Goal: Information Seeking & Learning: Learn about a topic

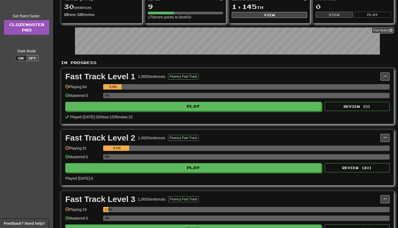
scroll to position [57, 0]
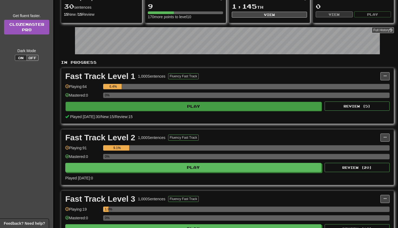
click at [202, 111] on button "Play" at bounding box center [194, 106] width 256 height 9
select select "**"
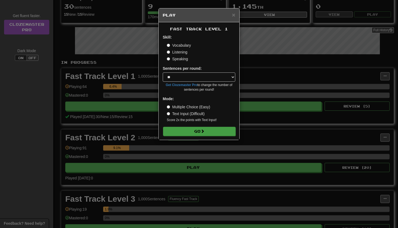
click at [194, 132] on button "Go" at bounding box center [199, 131] width 73 height 9
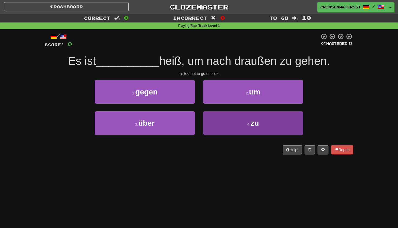
click at [242, 118] on button "4 . zu" at bounding box center [253, 123] width 100 height 24
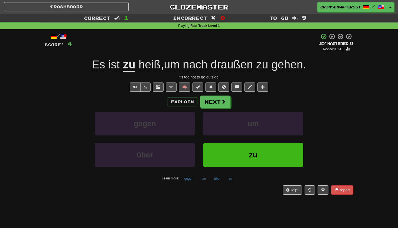
click at [176, 67] on span "um" at bounding box center [172, 64] width 16 height 13
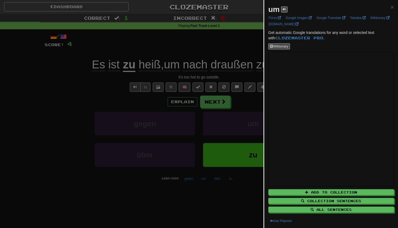
click at [220, 90] on div at bounding box center [199, 114] width 398 height 228
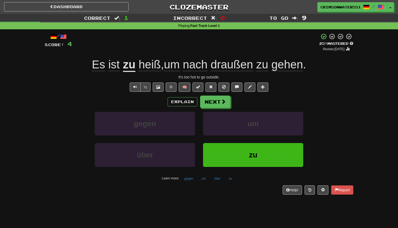
click at [224, 68] on span "draußen" at bounding box center [232, 64] width 42 height 13
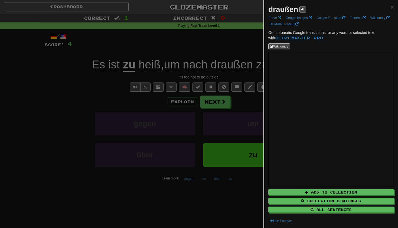
click at [225, 60] on div at bounding box center [199, 114] width 398 height 228
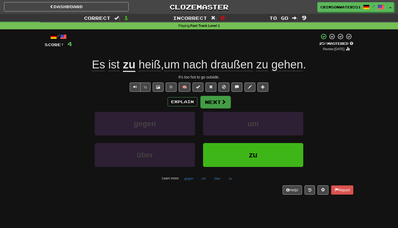
click at [216, 106] on button "Next" at bounding box center [215, 102] width 30 height 12
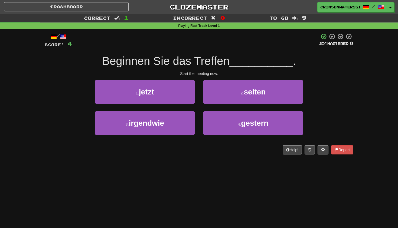
click at [134, 50] on div "/ Score: 4 25 % Mastered Beginnen Sie das Treffen __________ . Start the meetin…" at bounding box center [199, 93] width 309 height 121
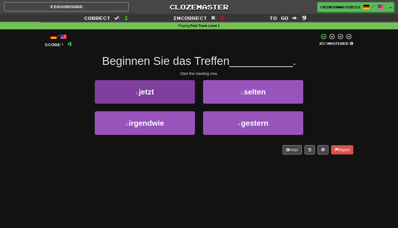
click at [178, 83] on button "1 . jetzt" at bounding box center [145, 92] width 100 height 24
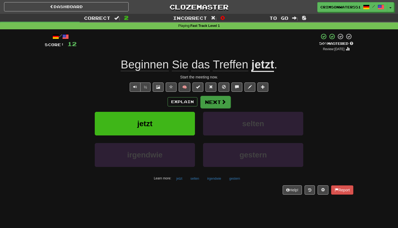
click at [208, 105] on button "Next" at bounding box center [215, 102] width 30 height 12
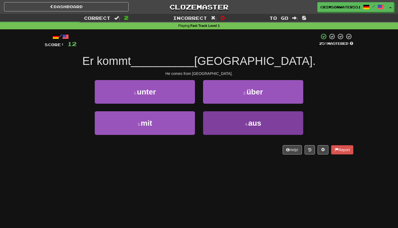
click at [223, 125] on button "4 . aus" at bounding box center [253, 123] width 100 height 24
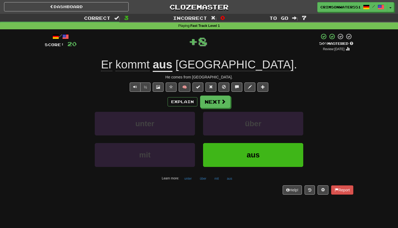
click at [217, 108] on div "Explain Next unter über mit aus Learn more: unter über mit aus" at bounding box center [199, 138] width 309 height 87
click at [215, 104] on button "Next" at bounding box center [215, 102] width 30 height 12
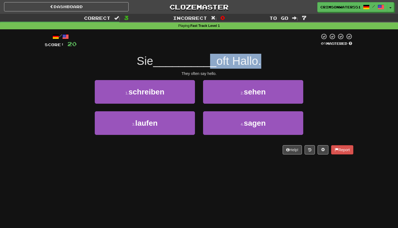
drag, startPoint x: 205, startPoint y: 58, endPoint x: 257, endPoint y: 57, distance: 52.3
click at [257, 57] on div "Sie __________ oft Hallo." at bounding box center [199, 61] width 309 height 15
click at [256, 56] on span "oft Hallo." at bounding box center [238, 60] width 45 height 13
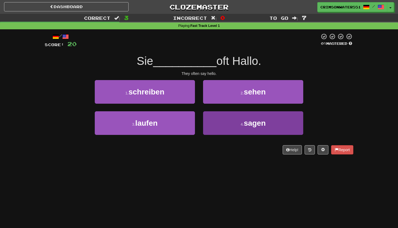
click at [239, 118] on button "4 . sagen" at bounding box center [253, 123] width 100 height 24
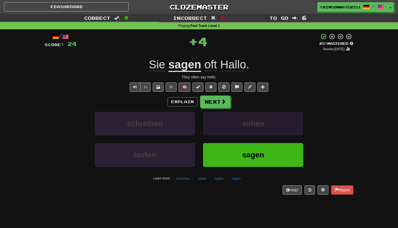
click at [223, 115] on button "sehen" at bounding box center [253, 124] width 100 height 24
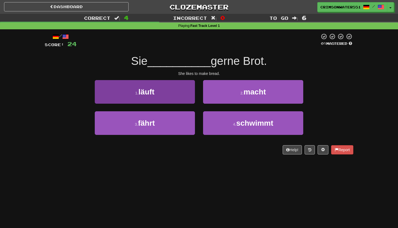
click at [166, 96] on button "1 . läuft" at bounding box center [145, 92] width 100 height 24
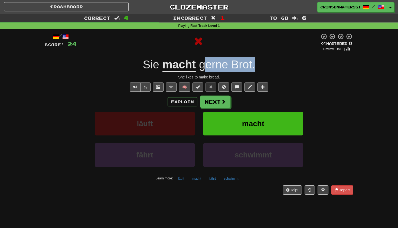
drag, startPoint x: 207, startPoint y: 62, endPoint x: 268, endPoint y: 59, distance: 61.3
click at [268, 59] on div "Sie macht gerne Brot ." at bounding box center [199, 64] width 309 height 15
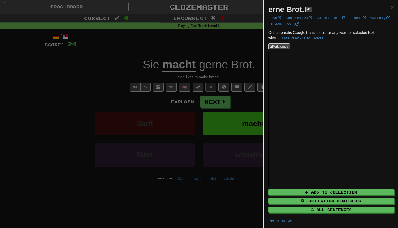
click at [239, 109] on div at bounding box center [199, 114] width 398 height 228
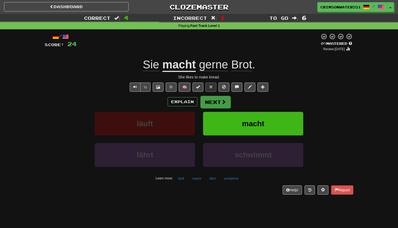
click at [219, 105] on button "Next" at bounding box center [215, 102] width 30 height 12
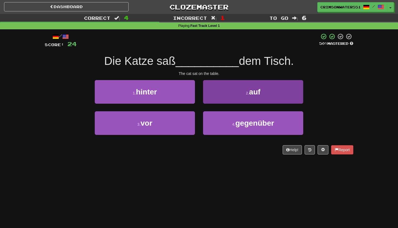
click at [238, 97] on button "2 . auf" at bounding box center [253, 92] width 100 height 24
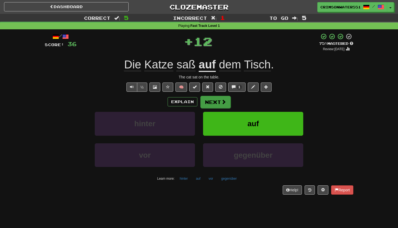
click at [222, 103] on span at bounding box center [223, 101] width 5 height 5
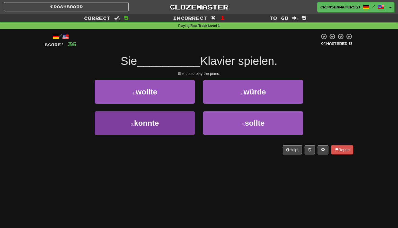
click at [155, 120] on span "konnte" at bounding box center [146, 123] width 25 height 8
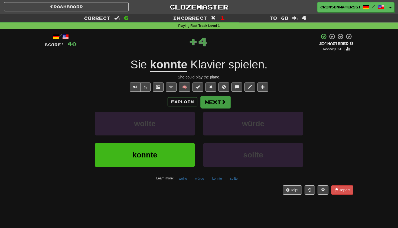
click at [207, 99] on button "Next" at bounding box center [215, 102] width 30 height 12
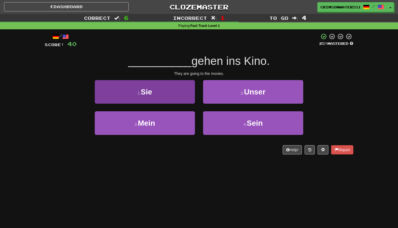
click at [181, 90] on button "1 . Sie" at bounding box center [145, 92] width 100 height 24
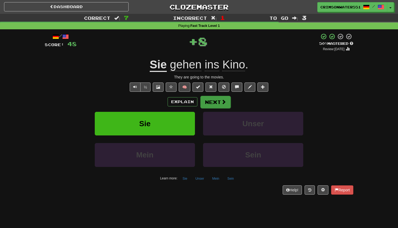
click at [217, 100] on button "Next" at bounding box center [215, 102] width 30 height 12
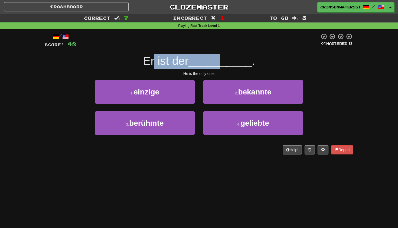
drag, startPoint x: 154, startPoint y: 59, endPoint x: 222, endPoint y: 59, distance: 67.2
click at [222, 59] on div "Er ist der __________ ." at bounding box center [199, 61] width 309 height 15
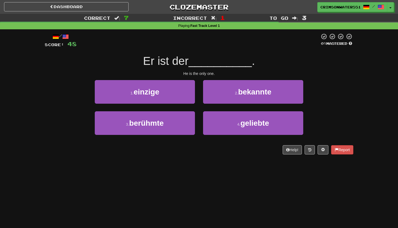
click at [222, 54] on div "Er ist der __________ ." at bounding box center [199, 61] width 309 height 15
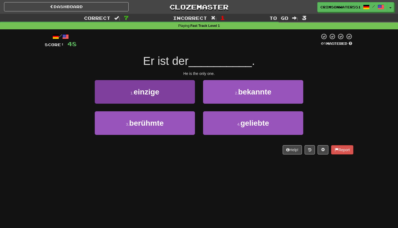
click at [162, 85] on button "1 . einzige" at bounding box center [145, 92] width 100 height 24
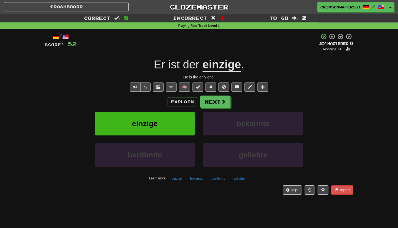
click at [233, 64] on u "einzige" at bounding box center [222, 65] width 38 height 14
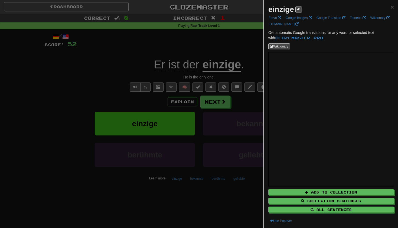
click at [235, 117] on div at bounding box center [199, 114] width 398 height 228
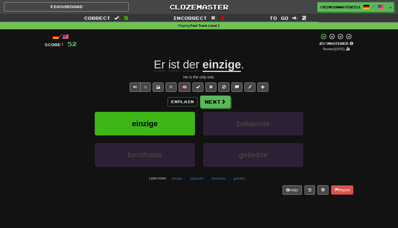
click at [222, 104] on button "Next" at bounding box center [215, 101] width 30 height 12
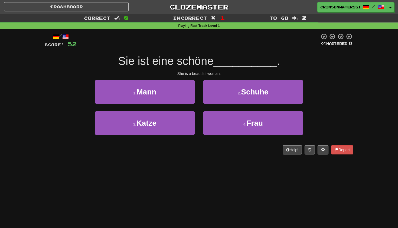
drag, startPoint x: 148, startPoint y: 64, endPoint x: 218, endPoint y: 61, distance: 70.0
click at [226, 59] on span "__________" at bounding box center [245, 60] width 63 height 13
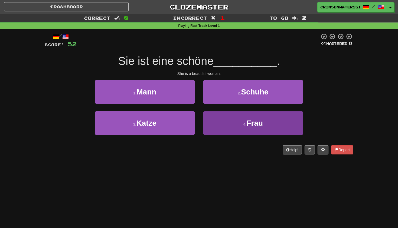
click at [230, 124] on button "4 . Frau" at bounding box center [253, 123] width 100 height 24
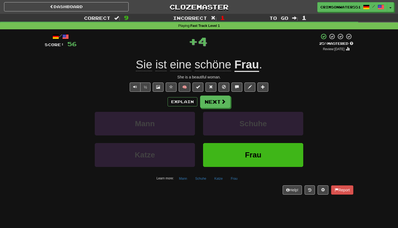
click at [240, 71] on u "Frau" at bounding box center [247, 65] width 25 height 14
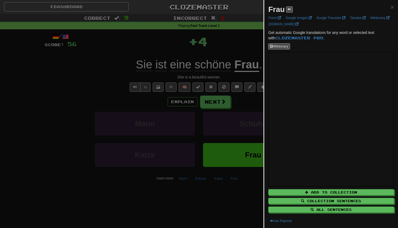
click at [231, 80] on div at bounding box center [199, 114] width 398 height 228
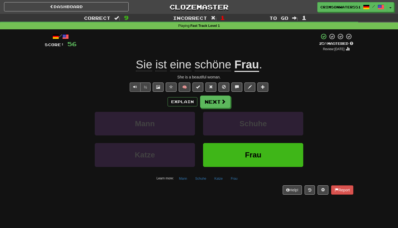
click at [140, 87] on button "Text-to-speech controls" at bounding box center [135, 86] width 11 height 9
click at [206, 98] on button "Next" at bounding box center [215, 102] width 30 height 12
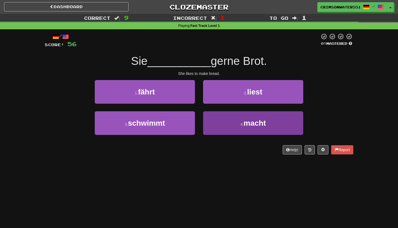
click at [231, 127] on button "4 . macht" at bounding box center [253, 123] width 100 height 24
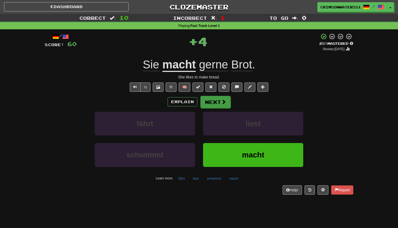
click at [207, 103] on button "Next" at bounding box center [215, 102] width 30 height 12
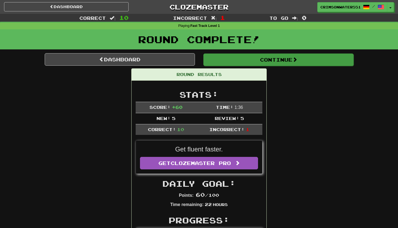
click at [247, 62] on button "Continue" at bounding box center [278, 59] width 150 height 12
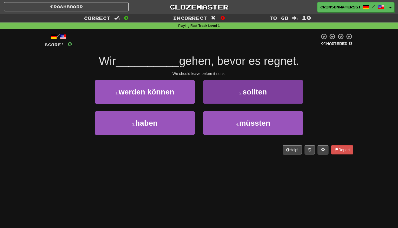
click at [244, 91] on span "sollten" at bounding box center [255, 91] width 24 height 8
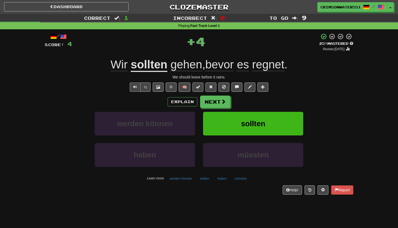
click at [134, 86] on span "Text-to-speech controls" at bounding box center [135, 87] width 4 height 4
click at [279, 66] on span "regnet" at bounding box center [268, 64] width 32 height 13
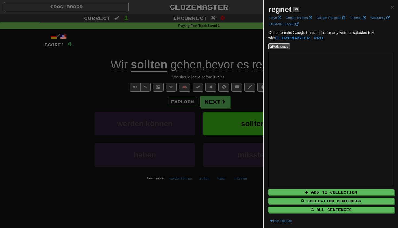
click at [207, 41] on div at bounding box center [199, 114] width 398 height 228
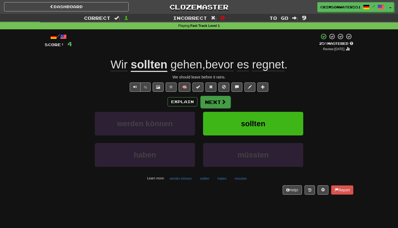
click at [217, 103] on button "Next" at bounding box center [215, 102] width 30 height 12
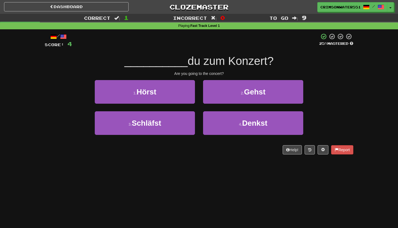
click at [225, 79] on div "/ Score: 4 25 % Mastered __________ du zum Konzert? Are you going to the concer…" at bounding box center [199, 93] width 309 height 121
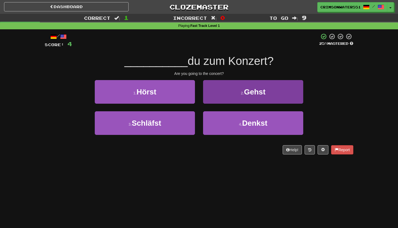
click at [219, 97] on button "2 . Gehst" at bounding box center [253, 92] width 100 height 24
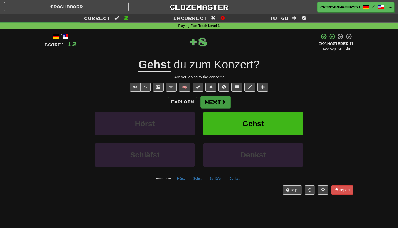
click at [216, 97] on button "Next" at bounding box center [215, 102] width 30 height 12
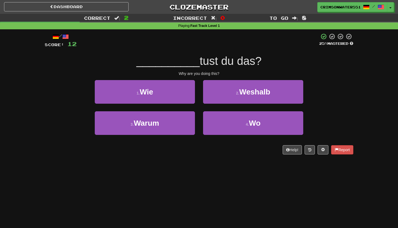
drag, startPoint x: 192, startPoint y: 64, endPoint x: 260, endPoint y: 63, distance: 67.2
click at [260, 63] on div "__________ tust du das?" at bounding box center [199, 61] width 309 height 15
click at [259, 63] on span "tust du das?" at bounding box center [231, 60] width 62 height 13
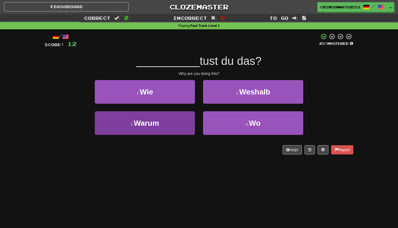
click at [180, 127] on button "3 . [GEOGRAPHIC_DATA]" at bounding box center [145, 123] width 100 height 24
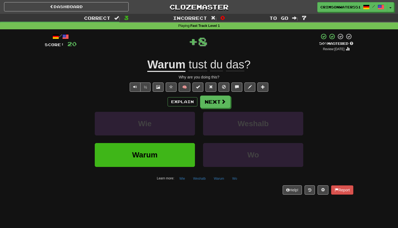
click at [194, 66] on span "tust" at bounding box center [198, 64] width 18 height 13
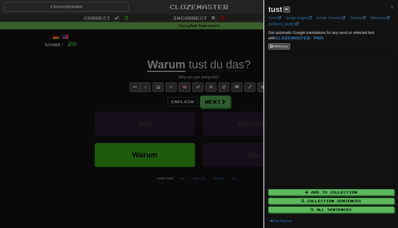
click at [246, 106] on div at bounding box center [199, 114] width 398 height 228
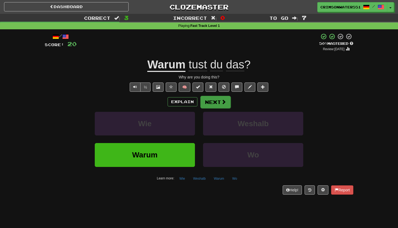
click at [214, 101] on button "Next" at bounding box center [215, 102] width 30 height 12
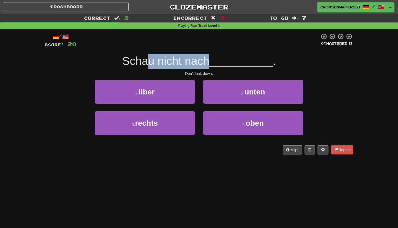
drag, startPoint x: 147, startPoint y: 58, endPoint x: 208, endPoint y: 57, distance: 61.0
click at [208, 57] on span "Schau nicht nach" at bounding box center [165, 60] width 87 height 13
click at [229, 51] on div "/ Score: 20 0 % Mastered Schau nicht nach __________ . Don't look down. 1 . übe…" at bounding box center [199, 93] width 309 height 121
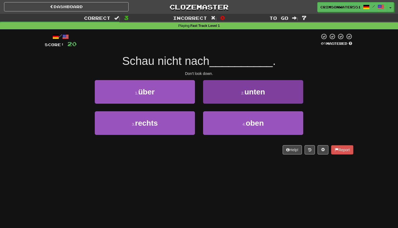
click at [245, 92] on span "unten" at bounding box center [255, 91] width 21 height 8
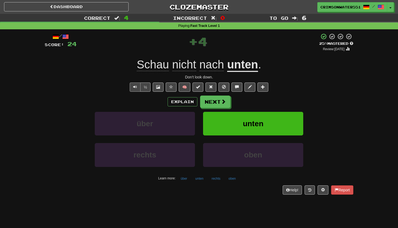
click at [131, 88] on button "Text-to-speech controls" at bounding box center [135, 86] width 11 height 9
click at [222, 102] on span at bounding box center [223, 101] width 5 height 5
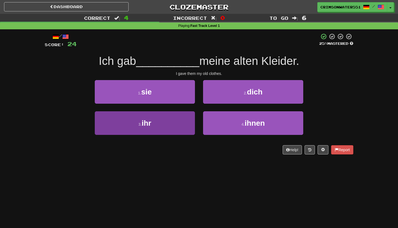
click at [143, 126] on span "ihr" at bounding box center [147, 123] width 10 height 8
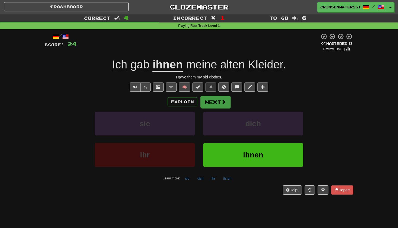
click at [208, 102] on button "Next" at bounding box center [215, 102] width 30 height 12
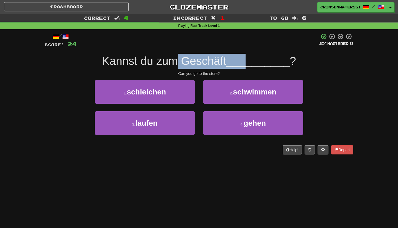
drag, startPoint x: 182, startPoint y: 64, endPoint x: 248, endPoint y: 65, distance: 66.1
click at [248, 65] on div "Kannst du zum Geschäft __________ ?" at bounding box center [199, 61] width 309 height 15
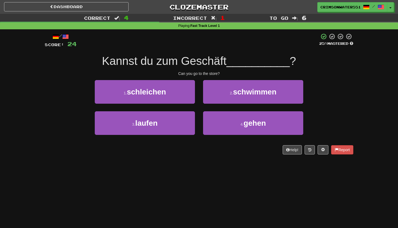
click at [240, 39] on div at bounding box center [198, 40] width 243 height 15
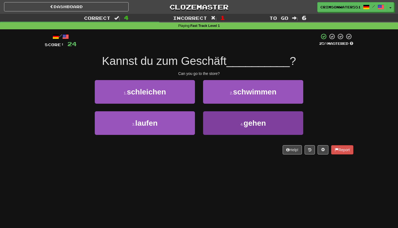
click at [235, 125] on button "4 . gehen" at bounding box center [253, 123] width 100 height 24
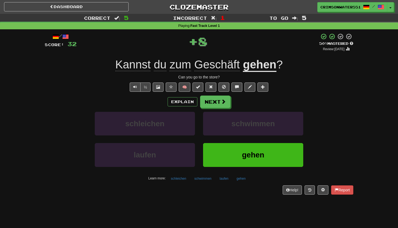
click at [211, 108] on div "Explain Next schleichen schwimmen laufen gehen Learn more: schleichen schwimmen…" at bounding box center [199, 138] width 309 height 87
click at [210, 104] on button "Next" at bounding box center [215, 102] width 30 height 12
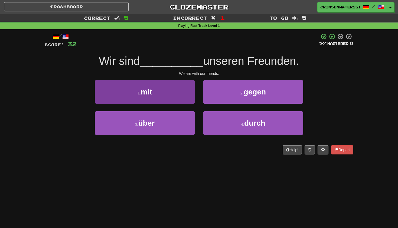
click at [178, 88] on button "1 . mit" at bounding box center [145, 92] width 100 height 24
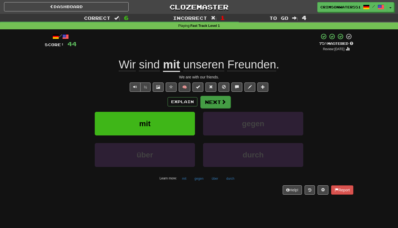
click at [213, 101] on button "Next" at bounding box center [215, 102] width 30 height 12
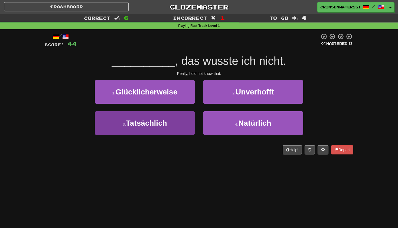
click at [165, 133] on button "3 . Tatsächlich" at bounding box center [145, 123] width 100 height 24
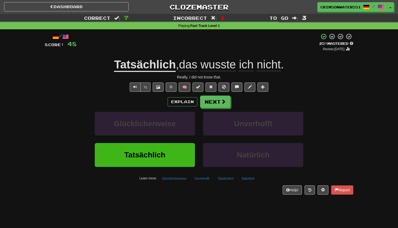
click at [138, 68] on u "Tatsächlich" at bounding box center [145, 65] width 62 height 14
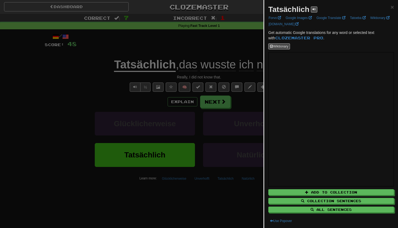
click at [180, 72] on div at bounding box center [199, 114] width 398 height 228
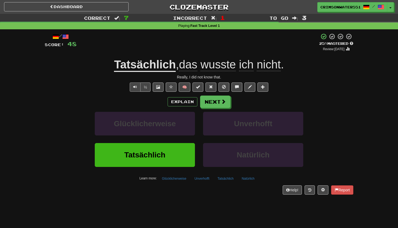
click at [133, 84] on button "Text-to-speech controls" at bounding box center [135, 86] width 11 height 9
click at [138, 65] on u "Tatsächlich" at bounding box center [145, 65] width 62 height 14
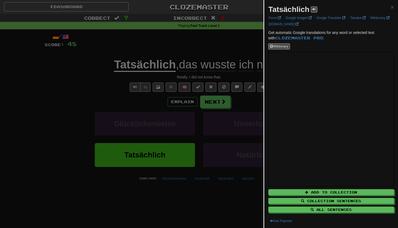
click at [220, 30] on div at bounding box center [199, 114] width 398 height 228
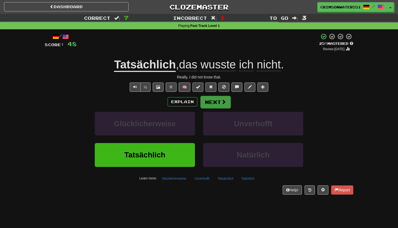
click at [221, 102] on span at bounding box center [223, 101] width 5 height 5
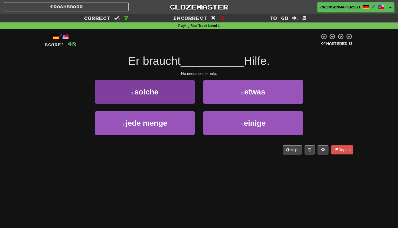
click at [135, 89] on span "solche" at bounding box center [146, 91] width 24 height 8
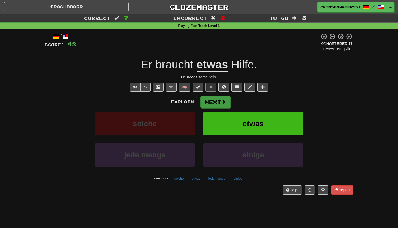
click at [216, 103] on button "Next" at bounding box center [215, 102] width 30 height 12
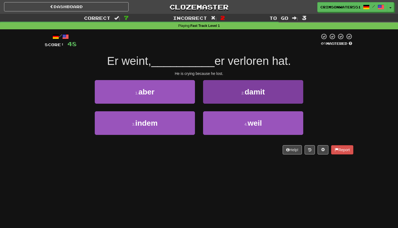
click at [257, 98] on button "2 . damit" at bounding box center [253, 92] width 100 height 24
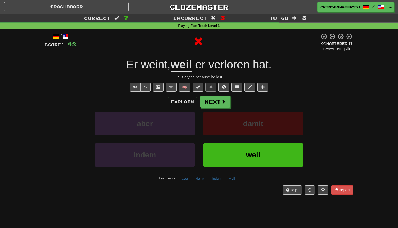
click at [183, 61] on u "weil" at bounding box center [181, 65] width 21 height 14
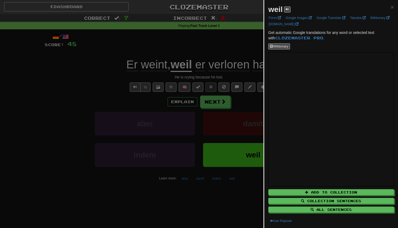
click at [155, 41] on div at bounding box center [199, 114] width 398 height 228
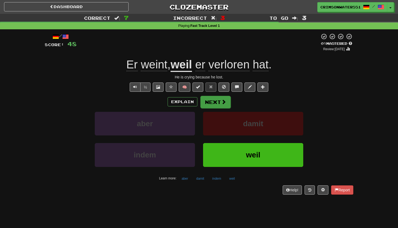
click at [219, 103] on button "Next" at bounding box center [215, 102] width 30 height 12
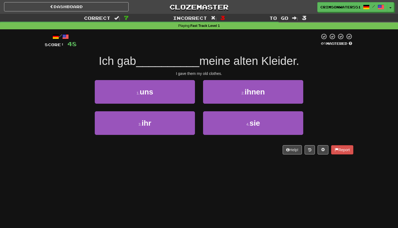
drag, startPoint x: 219, startPoint y: 52, endPoint x: 290, endPoint y: 52, distance: 71.0
click at [291, 52] on div "/ Score: 48 0 % Mastered Ich gab __________ meine alten Kleider. I gave them my…" at bounding box center [199, 93] width 309 height 121
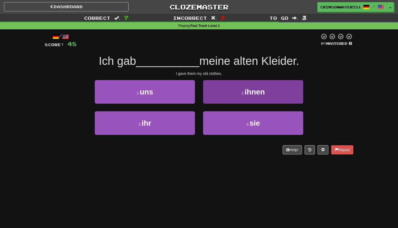
click at [242, 92] on small "2 ." at bounding box center [243, 93] width 3 height 4
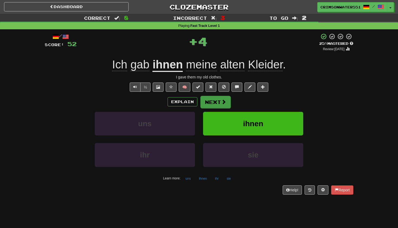
click at [223, 97] on button "Next" at bounding box center [215, 102] width 30 height 12
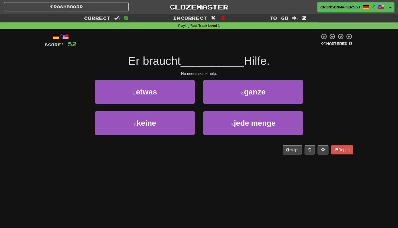
drag, startPoint x: 170, startPoint y: 64, endPoint x: 320, endPoint y: 67, distance: 150.6
click at [320, 67] on div "Er braucht __________ Hilfe." at bounding box center [199, 61] width 309 height 15
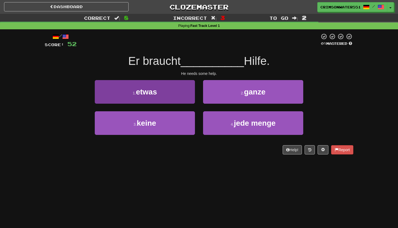
click at [168, 88] on button "1 . etwas" at bounding box center [145, 92] width 100 height 24
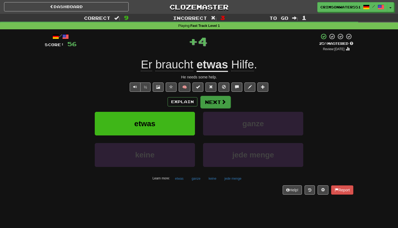
click at [225, 99] on span at bounding box center [223, 101] width 5 height 5
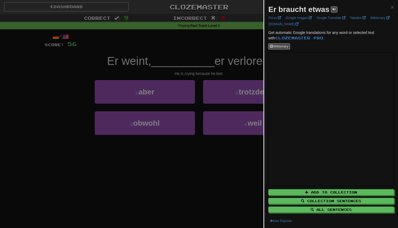
click at [163, 54] on div at bounding box center [199, 114] width 398 height 228
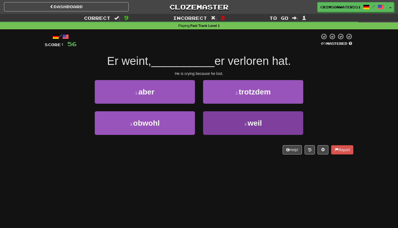
click at [245, 123] on small "4 ." at bounding box center [246, 124] width 3 height 4
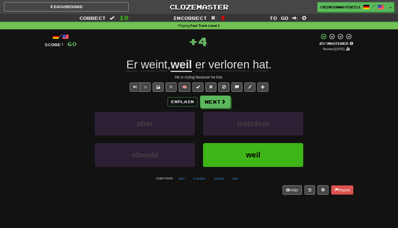
click at [133, 86] on span "Text-to-speech controls" at bounding box center [135, 87] width 4 height 4
click at [211, 101] on button "Next" at bounding box center [215, 102] width 30 height 12
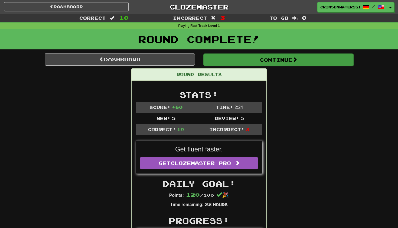
click at [290, 62] on button "Continue" at bounding box center [278, 59] width 150 height 12
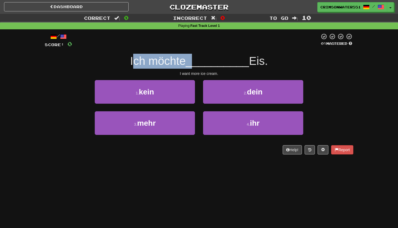
drag, startPoint x: 135, startPoint y: 64, endPoint x: 192, endPoint y: 64, distance: 57.7
click at [193, 64] on div "Ich möchte __________ Eis." at bounding box center [199, 61] width 309 height 15
drag, startPoint x: 236, startPoint y: 63, endPoint x: 276, endPoint y: 63, distance: 40.1
click at [277, 63] on div "Ich möchte __________ Eis." at bounding box center [199, 61] width 309 height 15
click at [276, 63] on div "Ich möchte __________ Eis." at bounding box center [199, 61] width 309 height 15
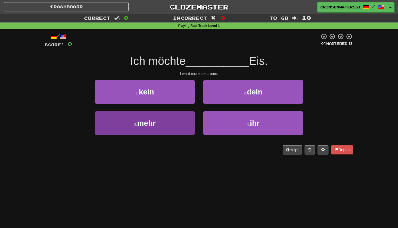
click at [141, 127] on button "3 . mehr" at bounding box center [145, 123] width 100 height 24
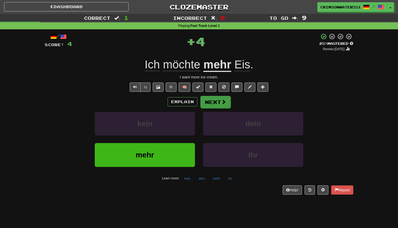
click at [212, 102] on button "Next" at bounding box center [215, 102] width 30 height 12
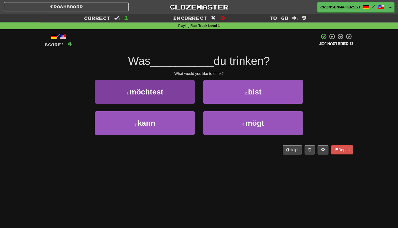
click at [164, 95] on button "1 . möchtest" at bounding box center [145, 92] width 100 height 24
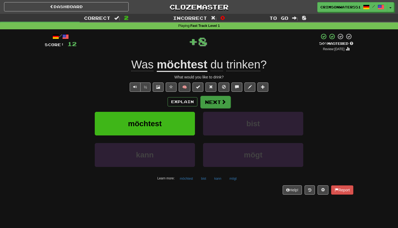
click at [220, 101] on button "Next" at bounding box center [215, 102] width 30 height 12
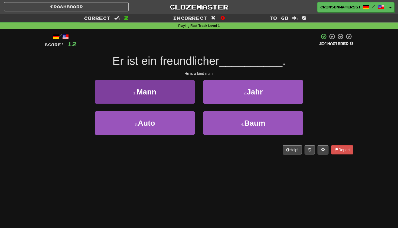
click at [182, 88] on button "1 . Mann" at bounding box center [145, 92] width 100 height 24
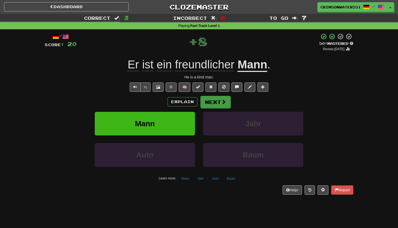
click at [223, 103] on span at bounding box center [223, 101] width 5 height 5
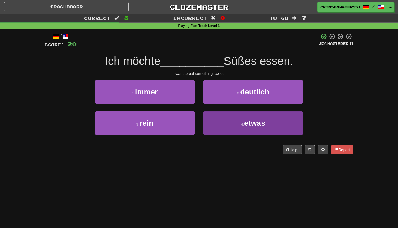
click at [239, 123] on button "4 . etwas" at bounding box center [253, 123] width 100 height 24
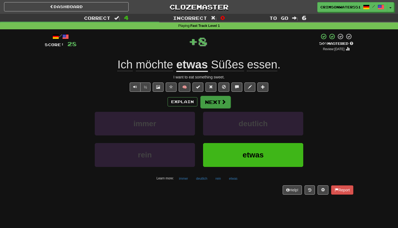
click at [217, 105] on button "Next" at bounding box center [215, 102] width 30 height 12
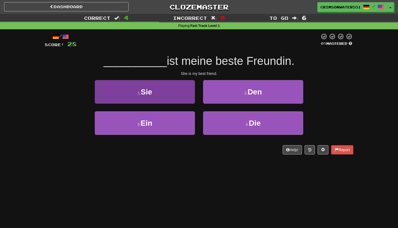
click at [175, 93] on button "1 . Sie" at bounding box center [145, 92] width 100 height 24
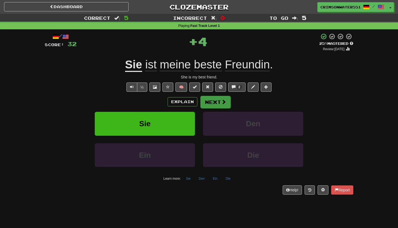
click at [216, 105] on button "Next" at bounding box center [215, 102] width 30 height 12
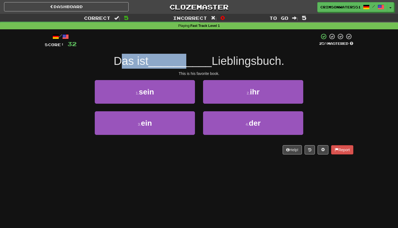
drag, startPoint x: 122, startPoint y: 57, endPoint x: 186, endPoint y: 56, distance: 63.7
click at [186, 56] on div "Das ist __________ Lieblingsbuch." at bounding box center [199, 61] width 309 height 15
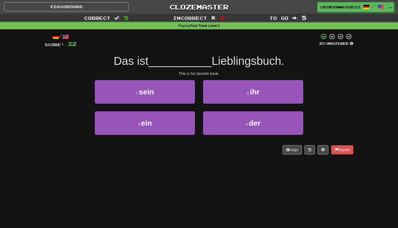
click at [207, 56] on span "__________" at bounding box center [179, 60] width 63 height 13
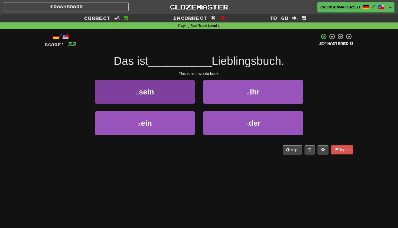
click at [166, 90] on button "1 . sein" at bounding box center [145, 92] width 100 height 24
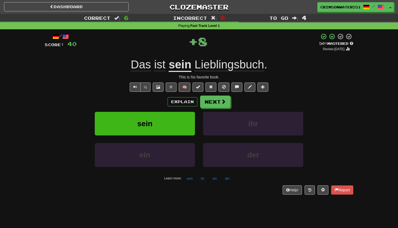
click at [212, 94] on div "/ Score: 40 + 8 50 % Mastered Review: [DATE] Das ist sein Lieblingsbuch . This …" at bounding box center [199, 113] width 309 height 161
click at [212, 102] on button "Next" at bounding box center [215, 102] width 30 height 12
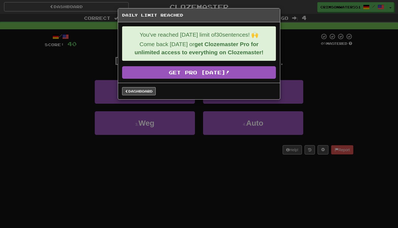
click at [306, 15] on div "Daily Limit Reached You've reached [DATE] limit of 30 sentences! 🙌 Come back [D…" at bounding box center [199, 114] width 398 height 228
click at [145, 91] on link "Dashboard" at bounding box center [139, 91] width 34 height 8
